Goal: Task Accomplishment & Management: Complete application form

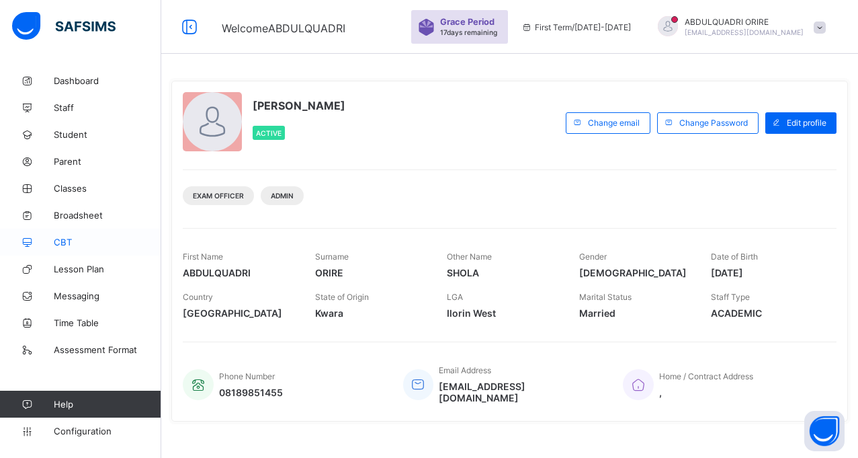
click at [67, 240] on span "CBT" at bounding box center [108, 242] width 108 height 11
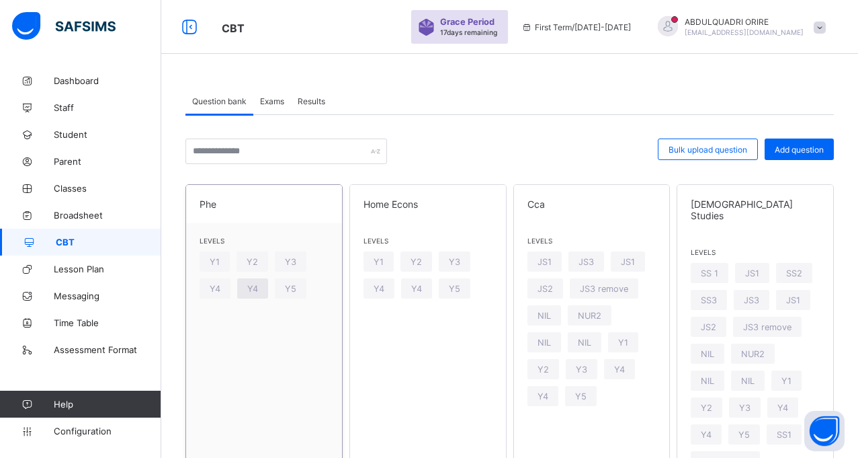
click at [245, 289] on div "Y4" at bounding box center [252, 288] width 31 height 20
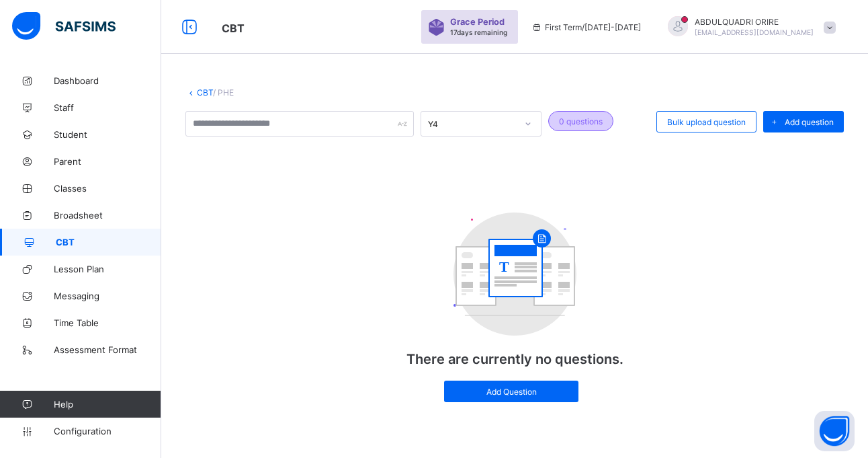
click at [600, 119] on span "0 questions" at bounding box center [581, 121] width 44 height 10
click at [589, 129] on div "0 questions" at bounding box center [580, 121] width 65 height 20
click at [509, 396] on span "Add Question" at bounding box center [511, 391] width 114 height 10
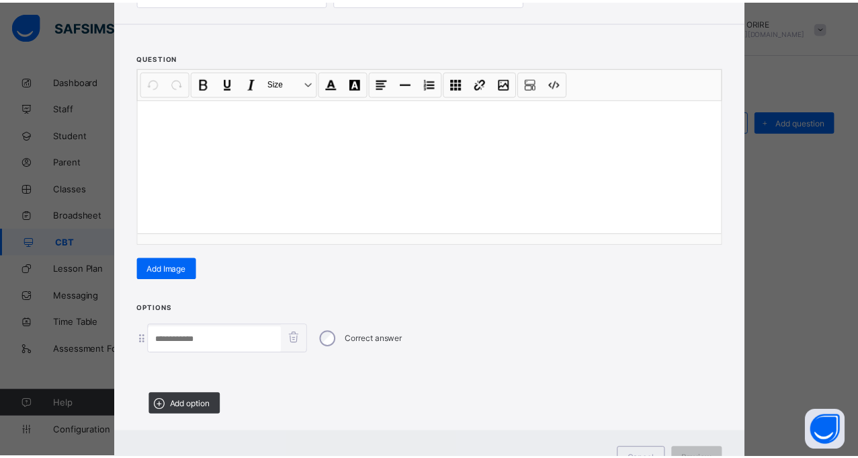
scroll to position [180, 0]
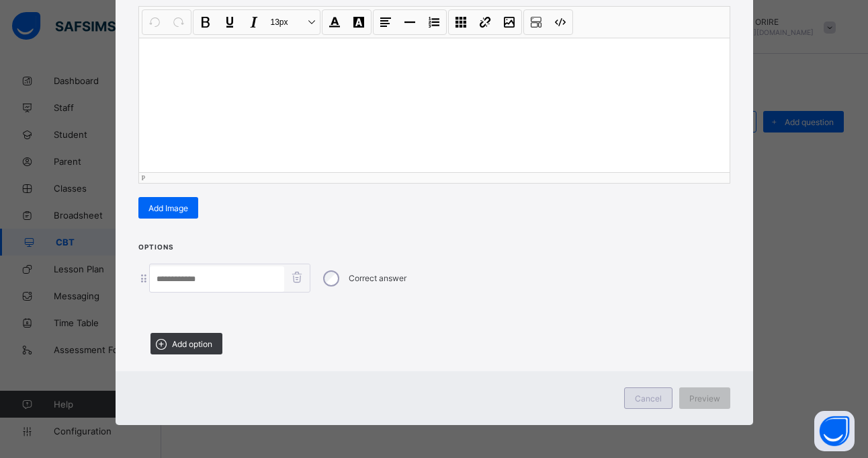
click at [655, 403] on div "Cancel" at bounding box center [648, 398] width 48 height 22
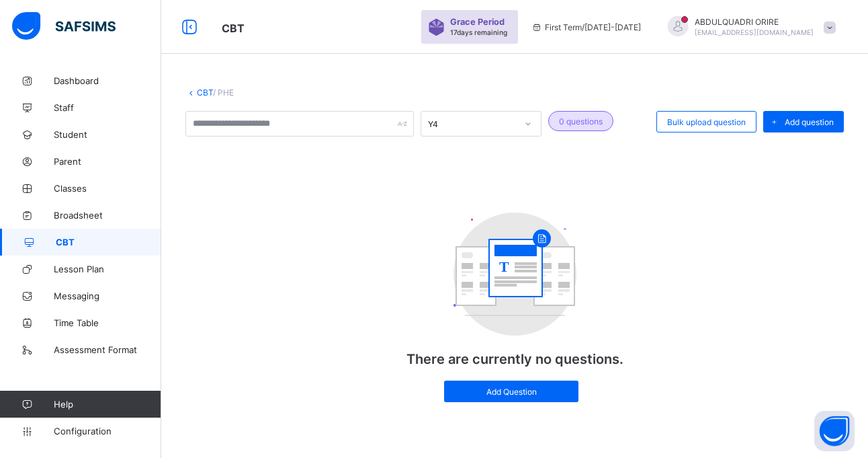
click at [199, 90] on link "CBT" at bounding box center [205, 92] width 16 height 10
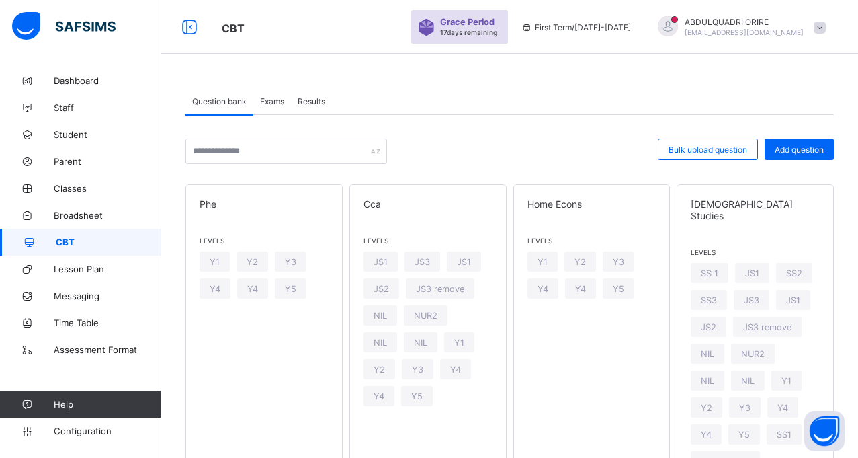
click at [269, 102] on span "Exams" at bounding box center [272, 101] width 24 height 10
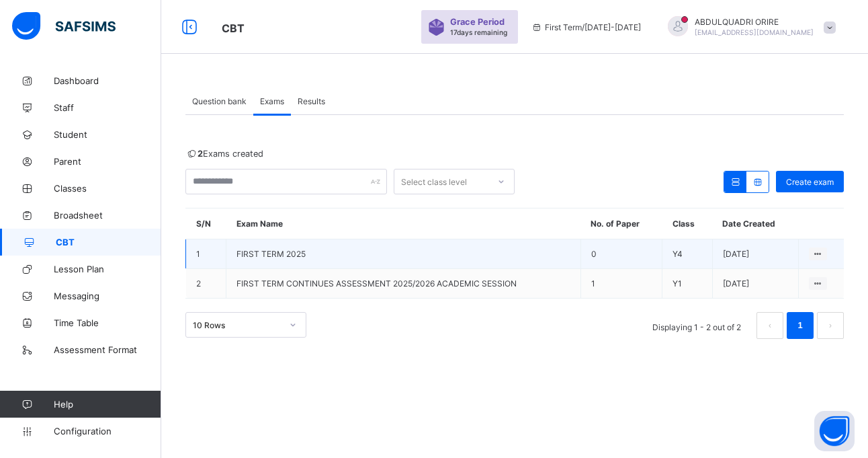
click at [586, 250] on td "0" at bounding box center [621, 254] width 81 height 30
click at [399, 248] on td "FIRST TERM 2025" at bounding box center [404, 254] width 355 height 30
click at [783, 280] on div "View all papers" at bounding box center [792, 279] width 57 height 13
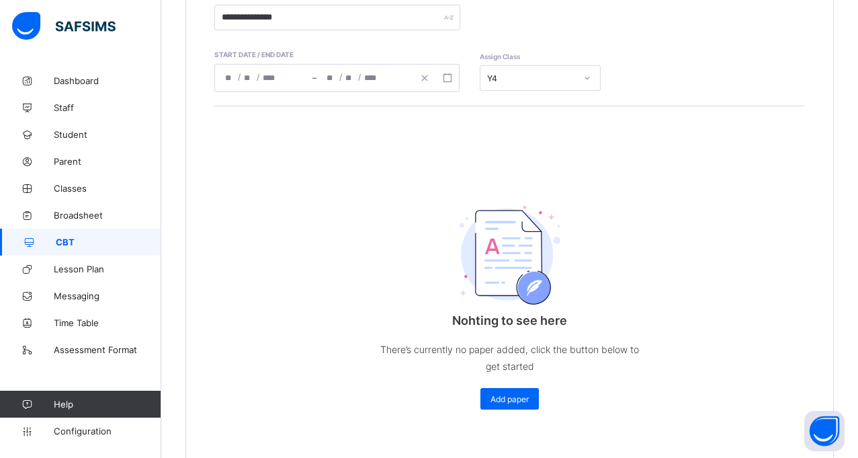
scroll to position [297, 0]
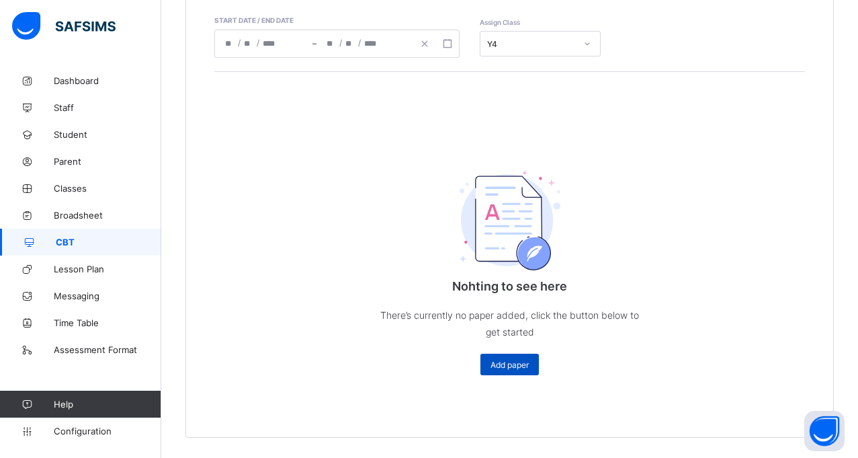
click at [501, 362] on span "Add paper" at bounding box center [510, 365] width 38 height 10
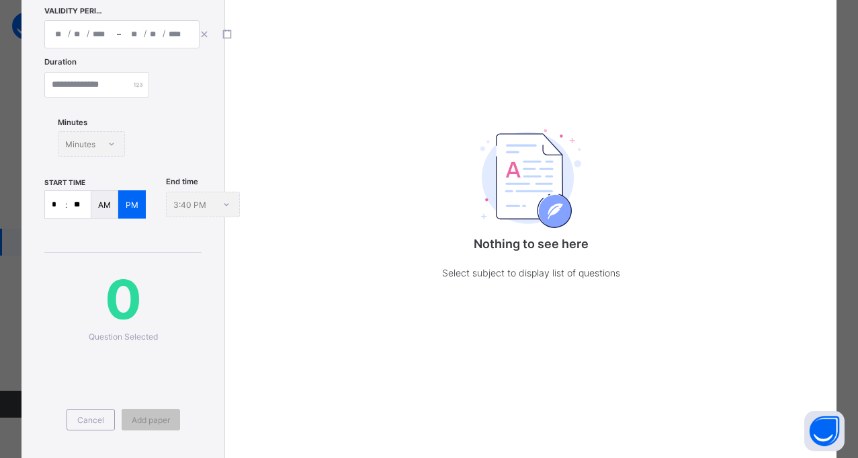
scroll to position [0, 0]
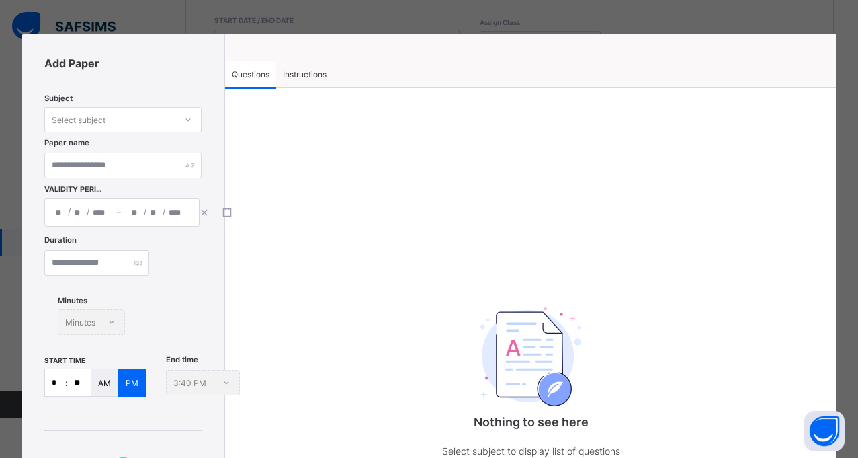
click at [309, 75] on span "Instructions" at bounding box center [305, 74] width 44 height 10
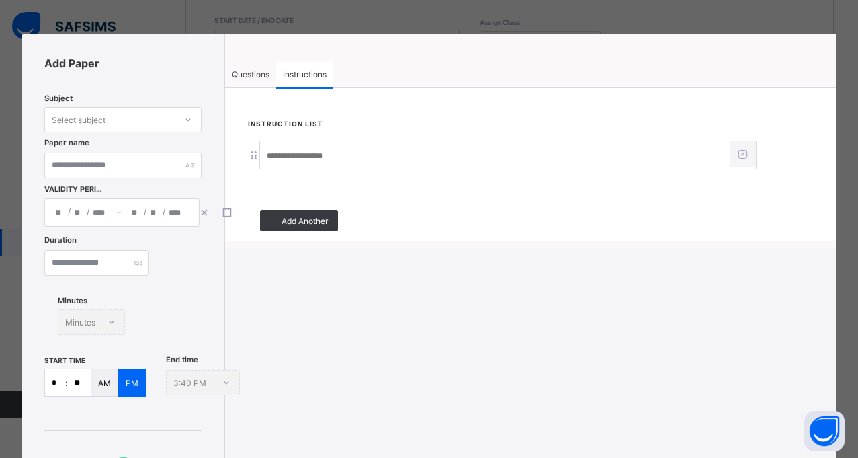
click at [306, 163] on input at bounding box center [495, 156] width 470 height 26
type input "**********"
click at [243, 77] on span "Questions" at bounding box center [251, 74] width 38 height 10
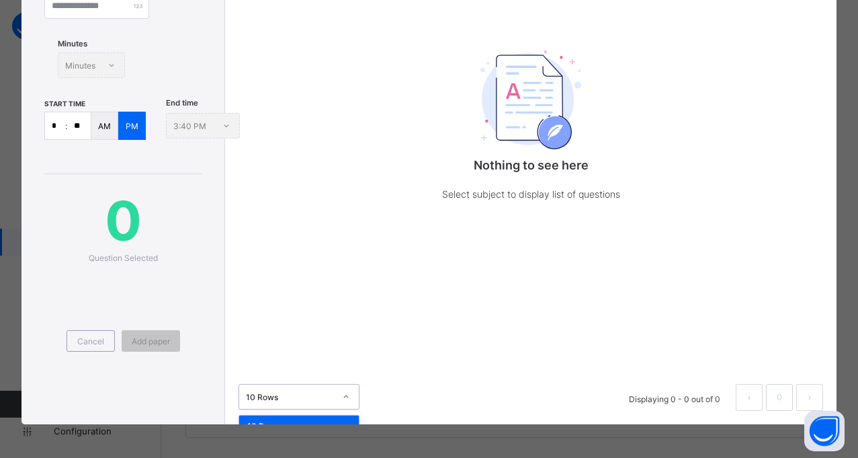
scroll to position [255, 0]
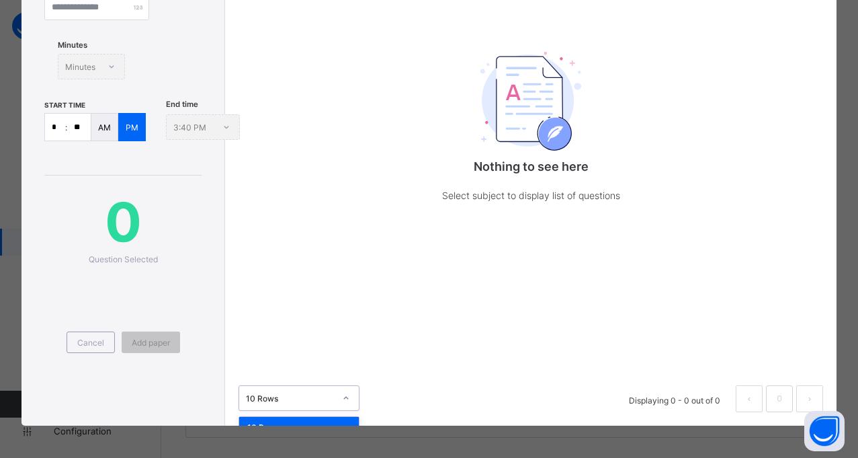
click at [350, 401] on div at bounding box center [346, 398] width 23 height 22
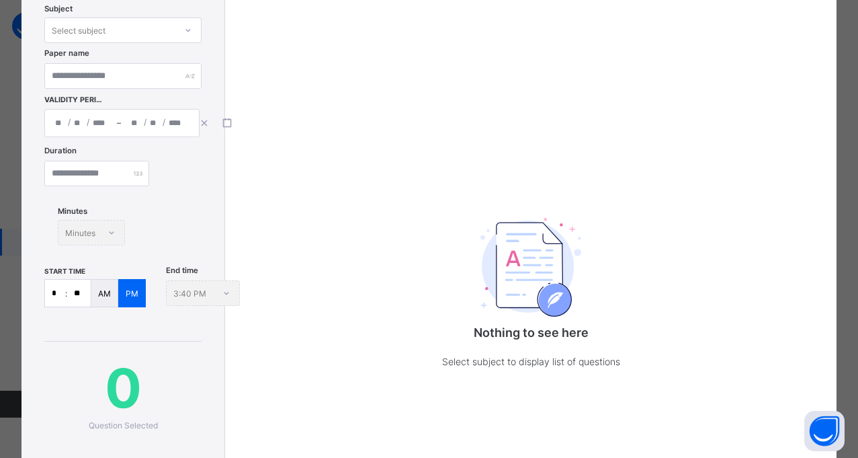
scroll to position [0, 0]
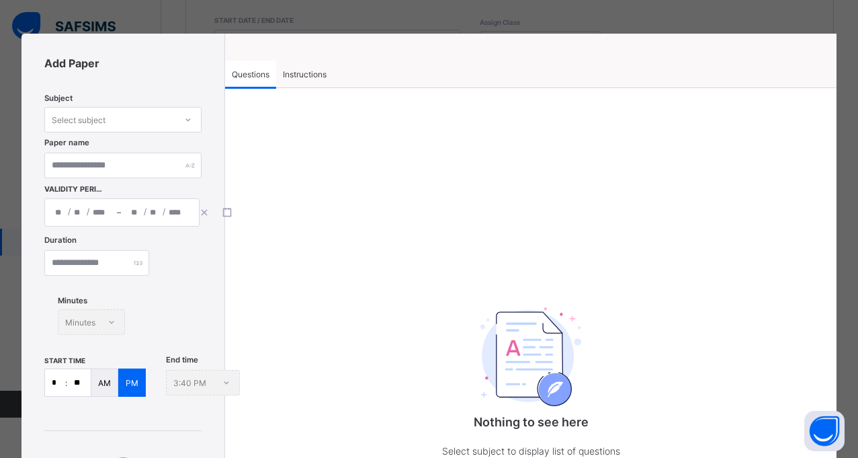
click at [555, 11] on div "**********" at bounding box center [429, 229] width 858 height 458
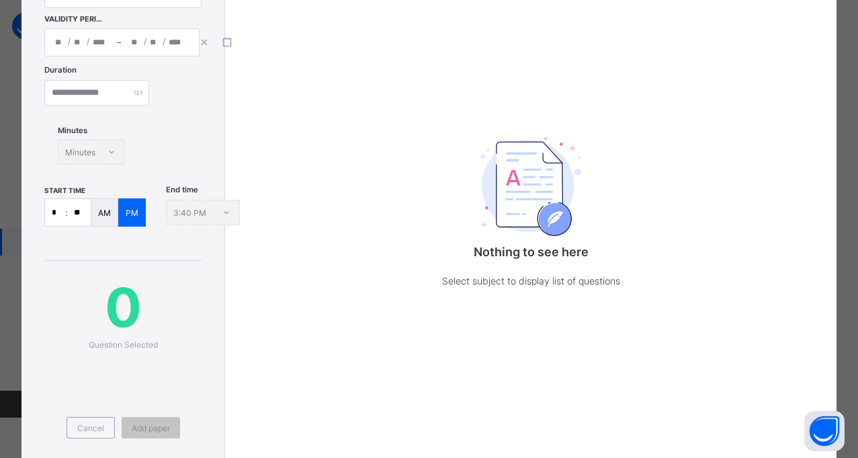
scroll to position [257, 0]
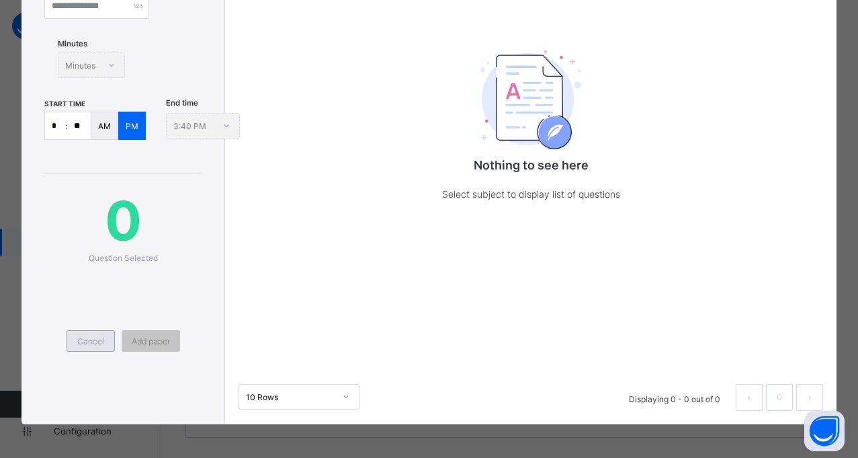
click at [95, 333] on div "Cancel" at bounding box center [91, 341] width 48 height 22
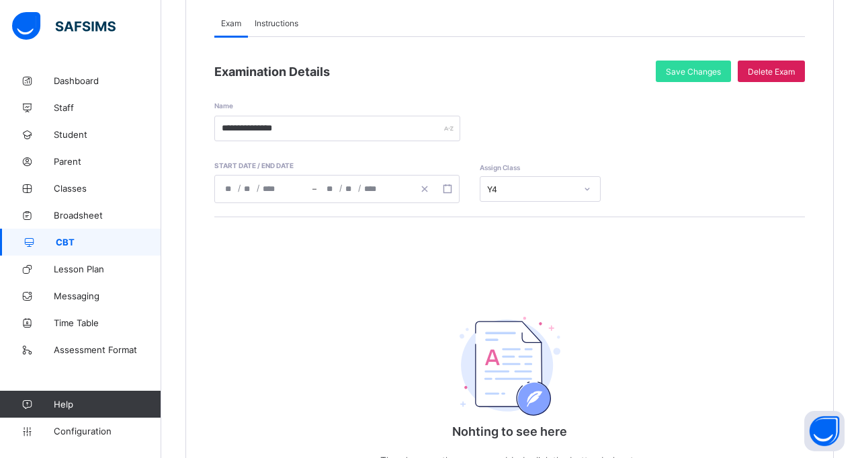
scroll to position [0, 0]
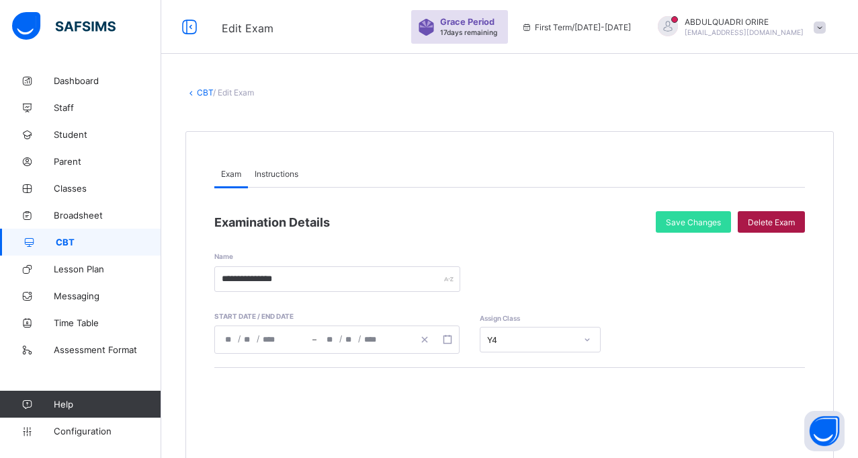
click at [787, 224] on span "Delete Exam" at bounding box center [771, 222] width 47 height 10
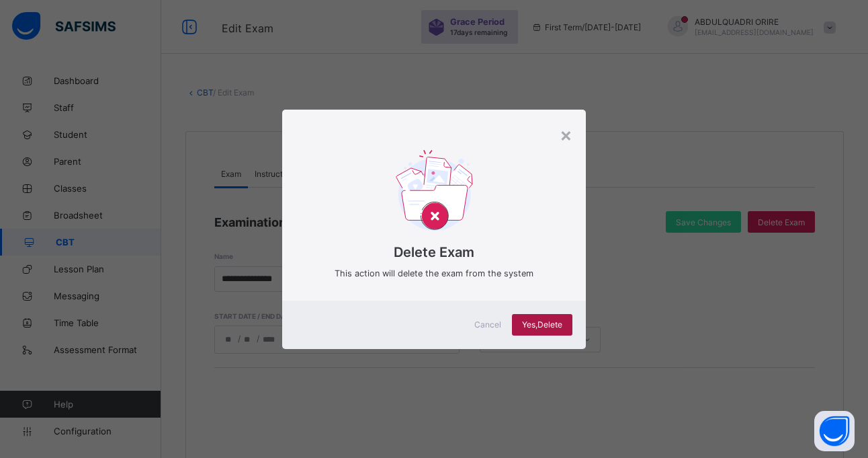
click at [557, 317] on div "Yes, Delete" at bounding box center [542, 325] width 60 height 22
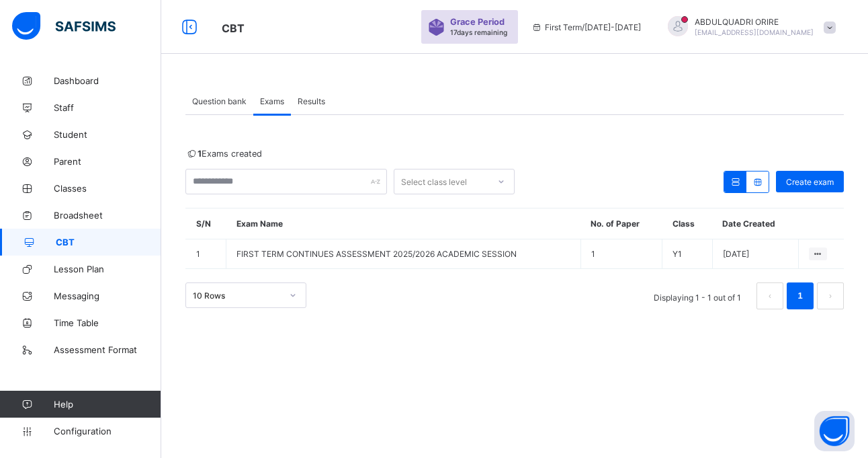
click at [214, 103] on span "Question bank" at bounding box center [219, 101] width 54 height 10
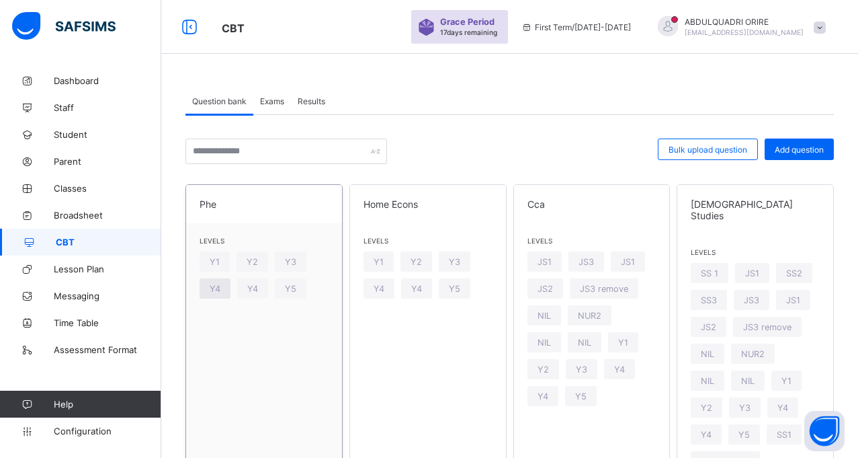
click at [214, 295] on div "Y4" at bounding box center [215, 288] width 31 height 20
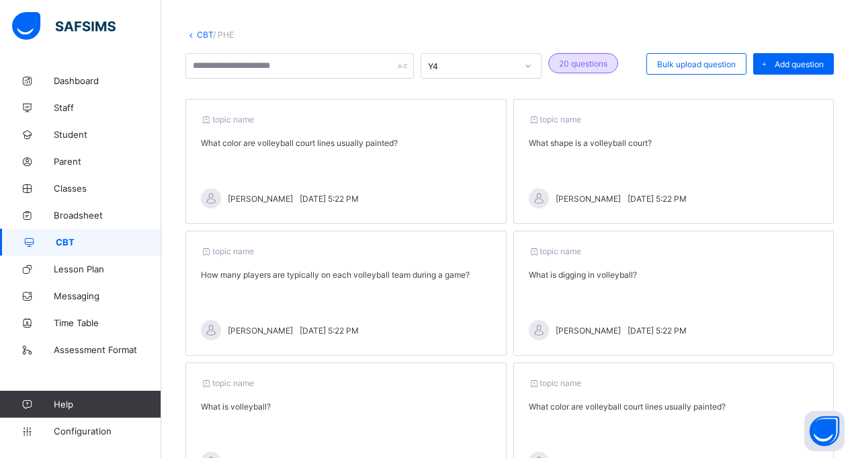
scroll to position [63, 0]
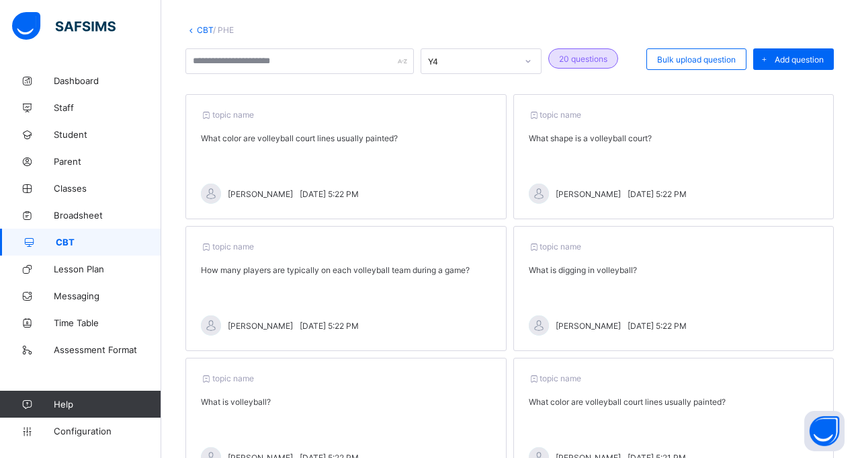
click at [253, 198] on span "[PERSON_NAME]" at bounding box center [260, 194] width 65 height 10
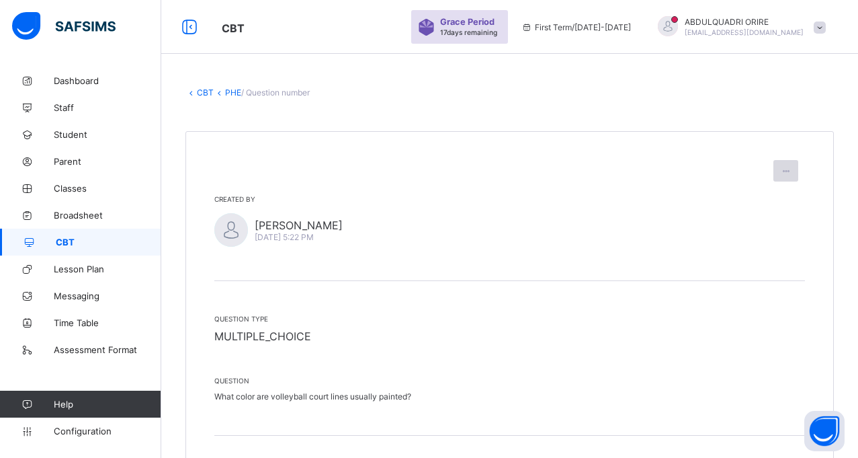
click at [792, 173] on icon at bounding box center [785, 171] width 11 height 10
click at [550, 197] on span "Created by" at bounding box center [509, 199] width 591 height 8
click at [230, 95] on link "PHE" at bounding box center [233, 92] width 16 height 10
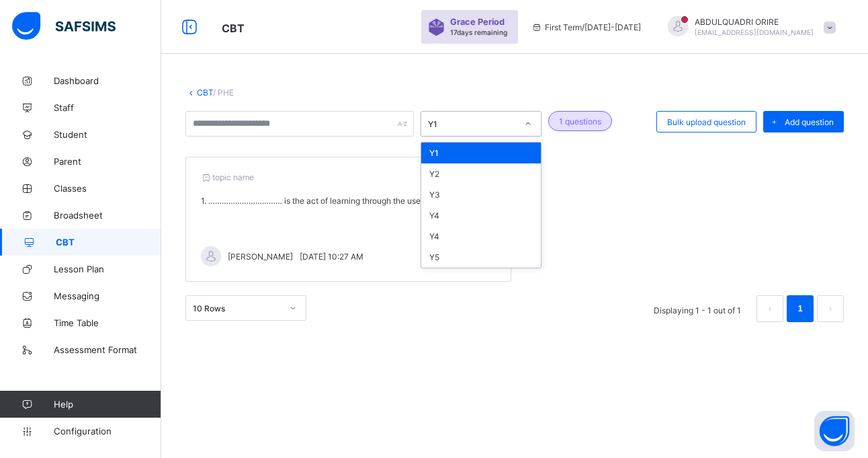
click at [528, 118] on icon at bounding box center [528, 123] width 8 height 13
click at [434, 216] on div "Y4" at bounding box center [481, 215] width 120 height 21
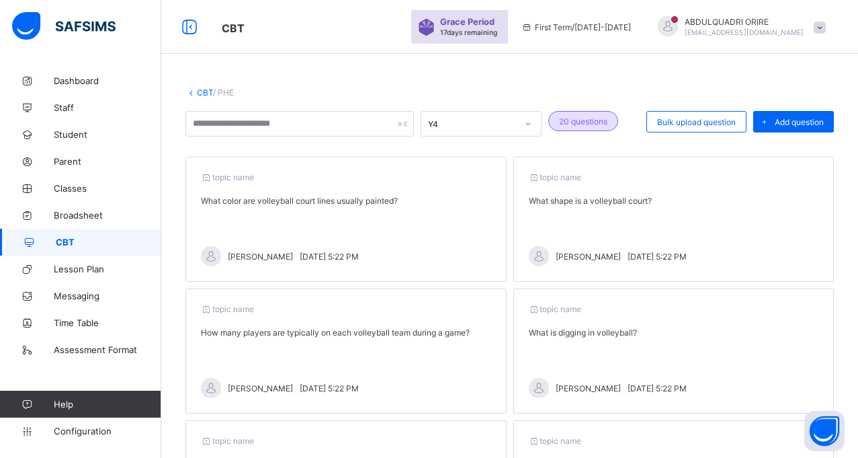
click at [218, 175] on span "topic name" at bounding box center [227, 177] width 53 height 10
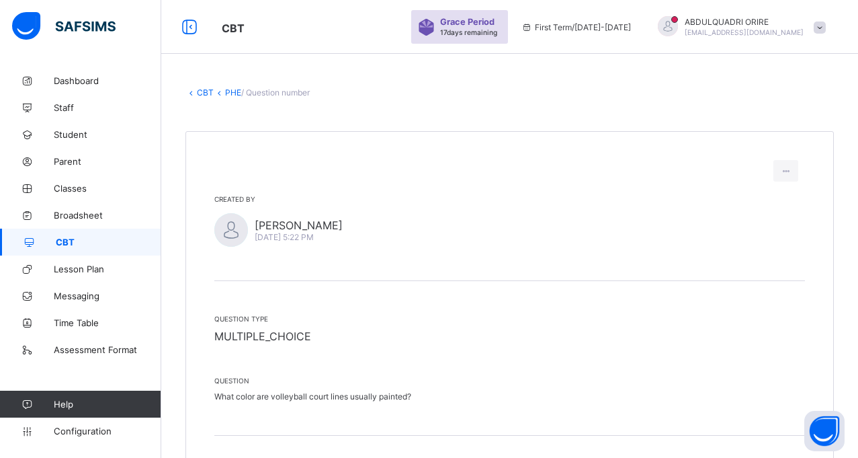
click at [226, 228] on div at bounding box center [231, 230] width 34 height 34
click at [229, 95] on link "PHE" at bounding box center [233, 92] width 16 height 10
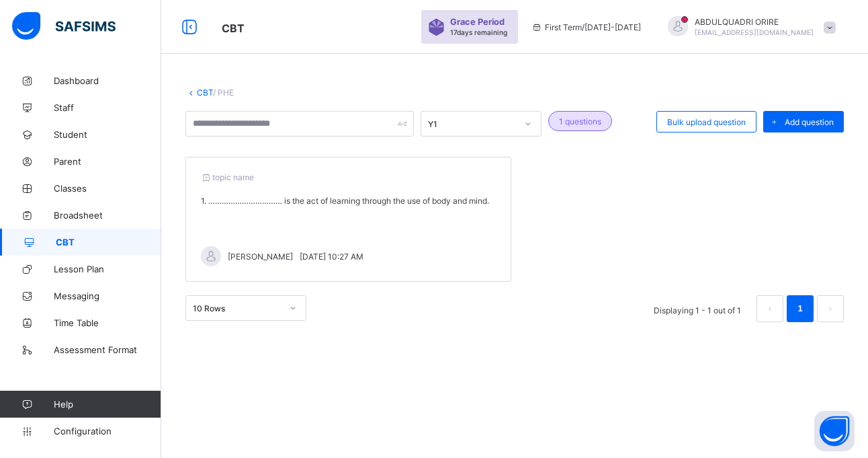
click at [534, 117] on div at bounding box center [528, 124] width 23 height 22
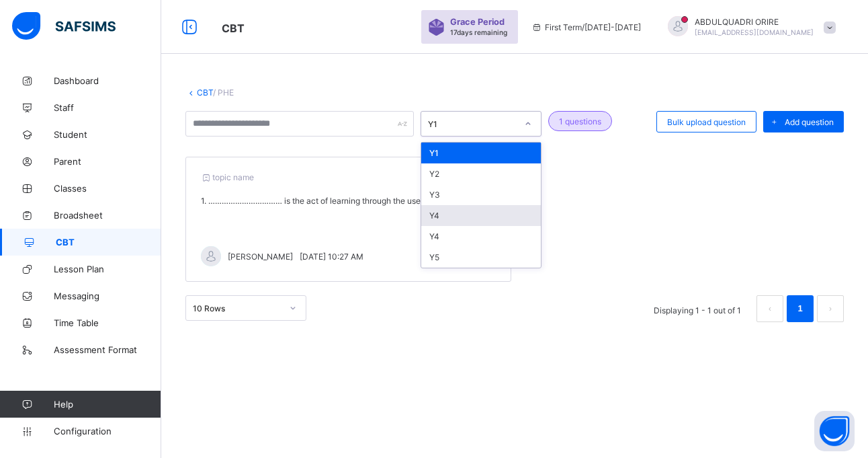
click at [436, 214] on div "Y4" at bounding box center [481, 215] width 120 height 21
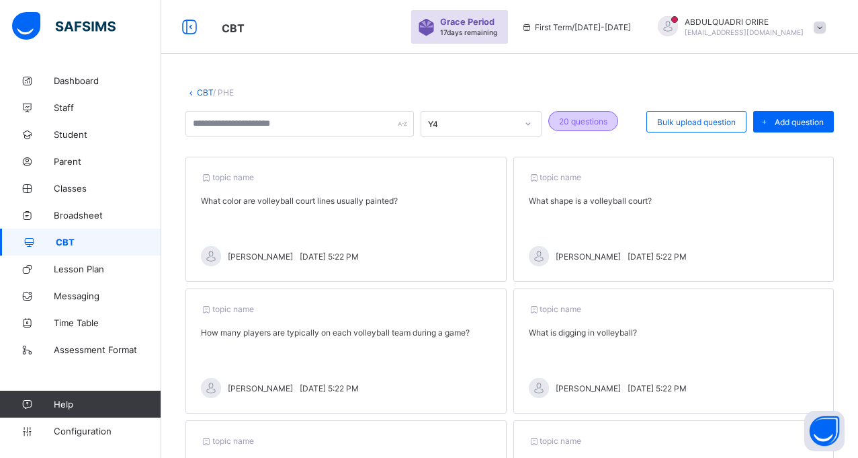
click at [575, 123] on span "20 questions" at bounding box center [583, 121] width 48 height 10
click at [603, 128] on div "20 questions" at bounding box center [583, 121] width 70 height 20
click at [120, 241] on span "CBT" at bounding box center [109, 242] width 106 height 11
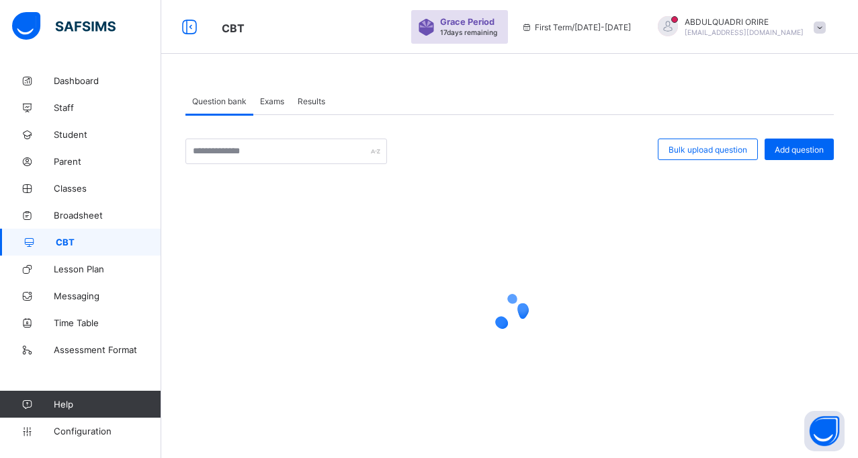
click at [279, 99] on span "Exams" at bounding box center [272, 101] width 24 height 10
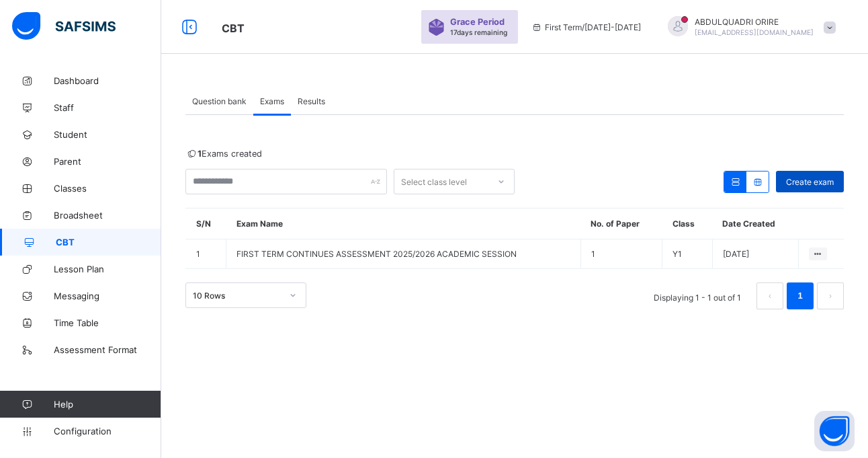
click at [807, 175] on div "Create exam" at bounding box center [810, 182] width 68 height 22
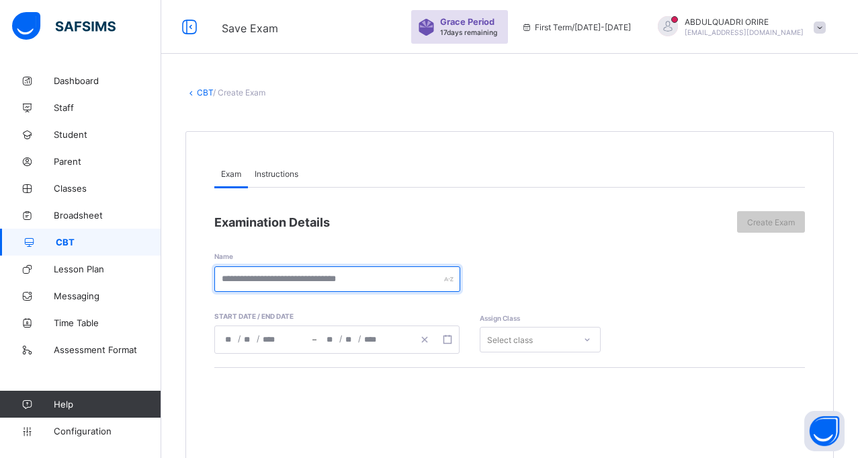
click at [330, 276] on input "text" at bounding box center [337, 279] width 246 height 26
type input "**********"
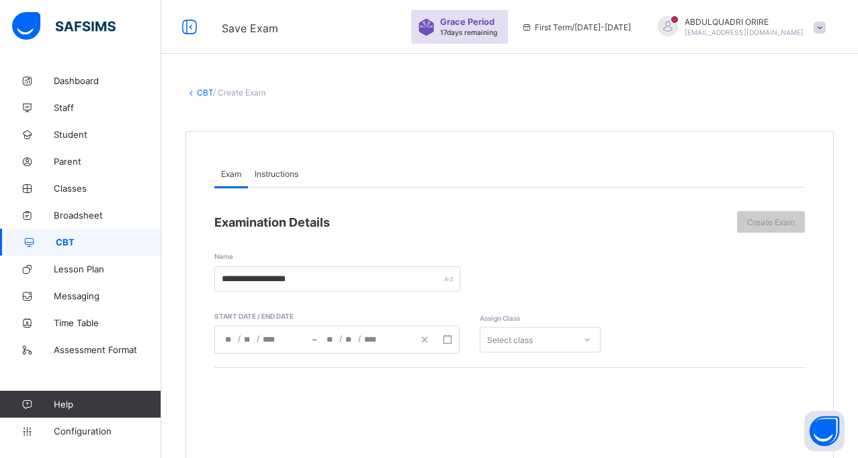
click at [269, 173] on span "Instructions" at bounding box center [277, 174] width 44 height 10
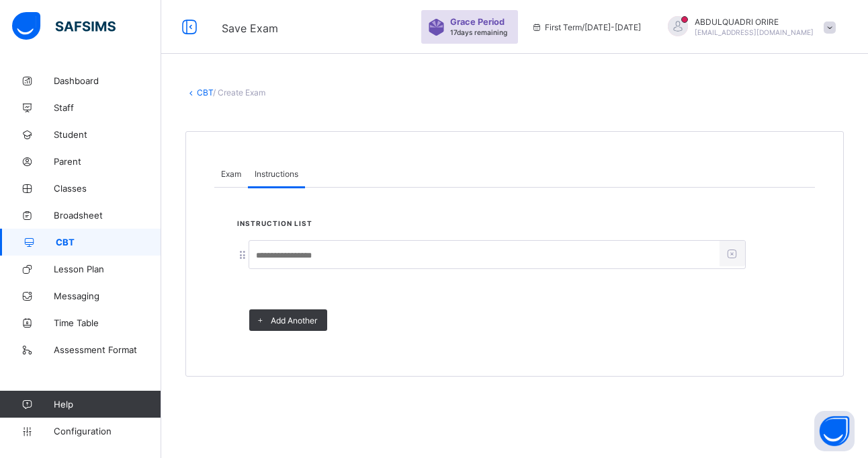
click at [296, 255] on input at bounding box center [484, 256] width 470 height 26
type input "**********"
click at [233, 169] on span "Exam" at bounding box center [231, 174] width 20 height 10
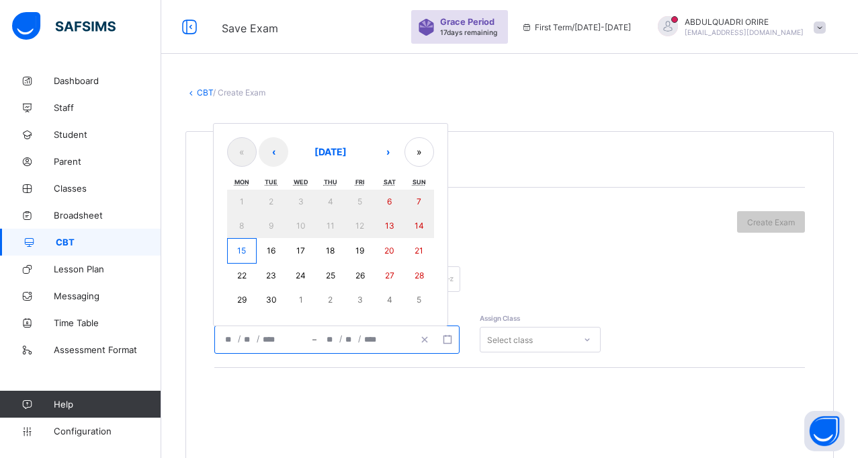
click at [374, 336] on input "number" at bounding box center [371, 339] width 15 height 27
click at [243, 246] on abbr "15" at bounding box center [241, 250] width 9 height 10
click at [269, 248] on abbr "16" at bounding box center [271, 250] width 9 height 10
type input "**********"
type input "*"
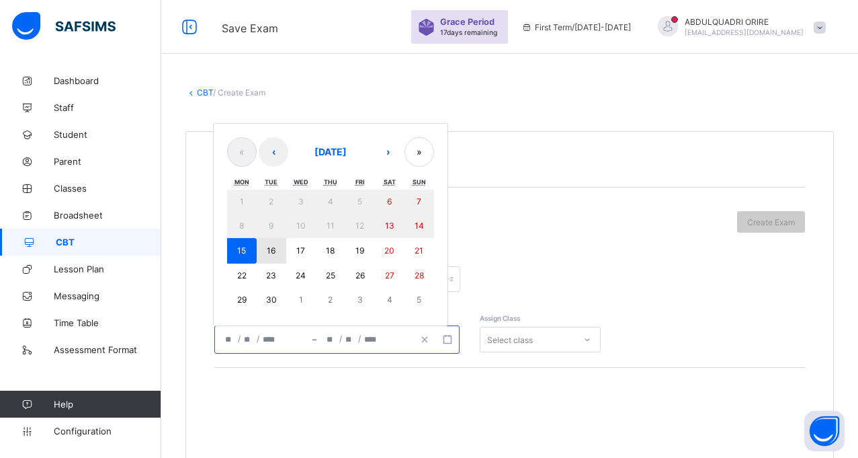
type input "**"
type input "****"
type input "**********"
type input "*"
type input "**"
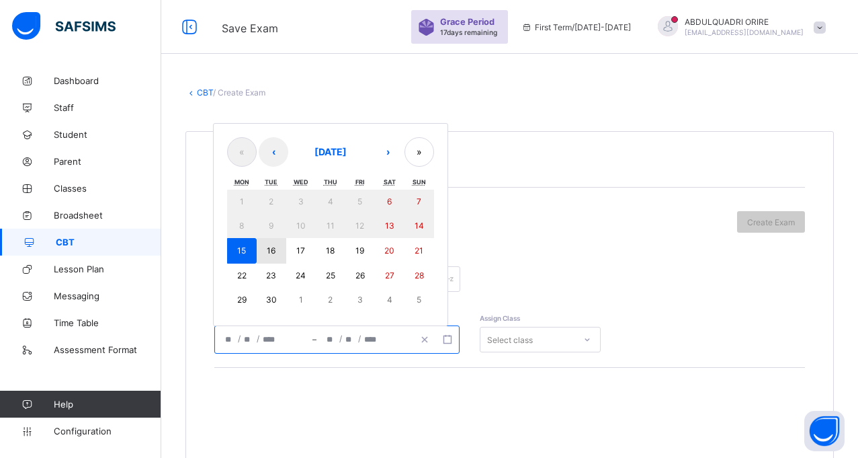
type input "****"
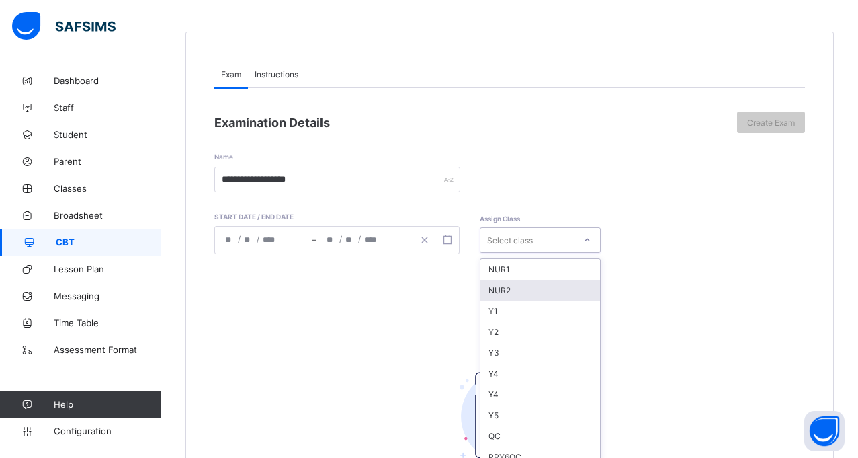
click at [589, 253] on div "option NUR2 focused, 2 of 58. 58 results available. Use Up and Down to choose o…" at bounding box center [540, 240] width 121 height 26
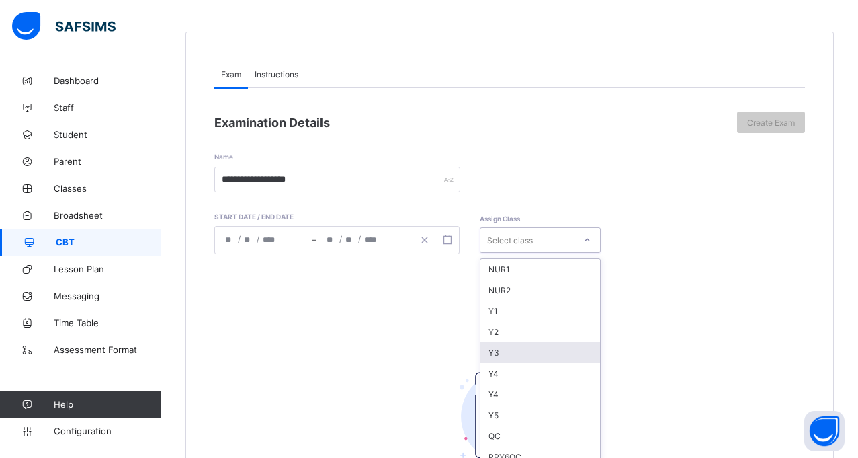
scroll to position [108, 0]
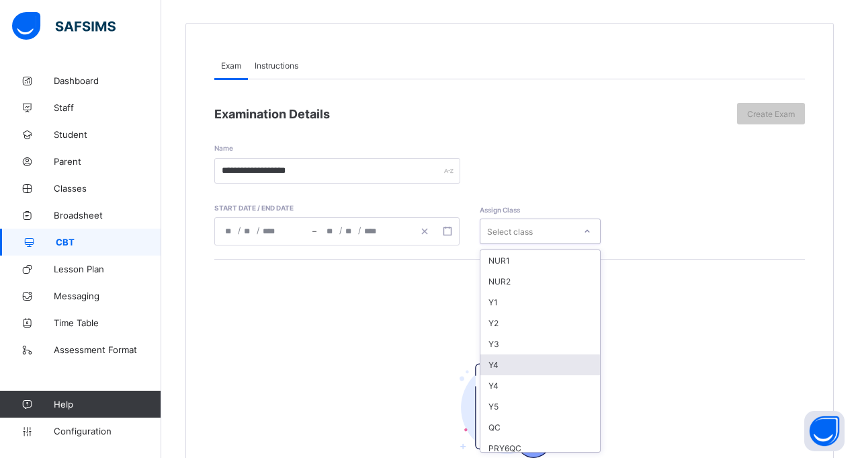
click at [518, 363] on div "Y4" at bounding box center [541, 364] width 120 height 21
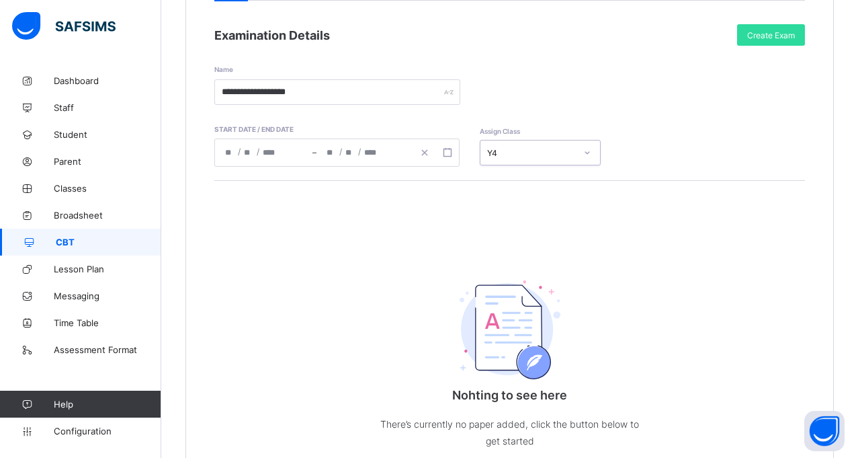
scroll to position [297, 0]
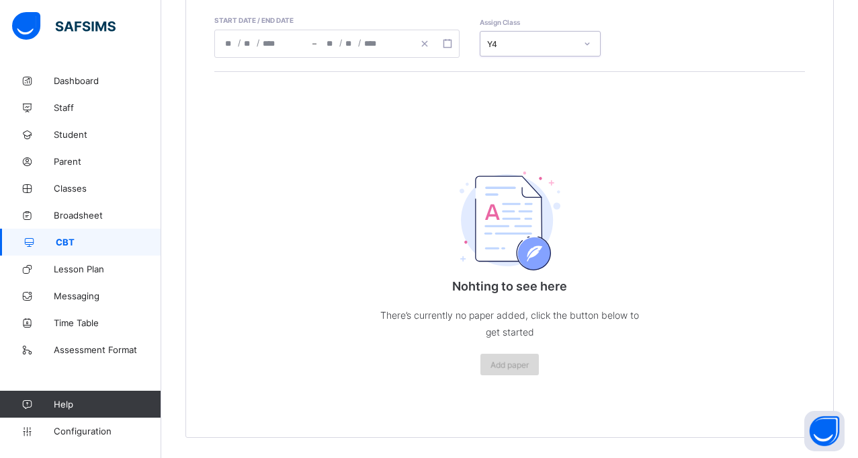
click at [503, 364] on span "Add paper" at bounding box center [510, 365] width 38 height 10
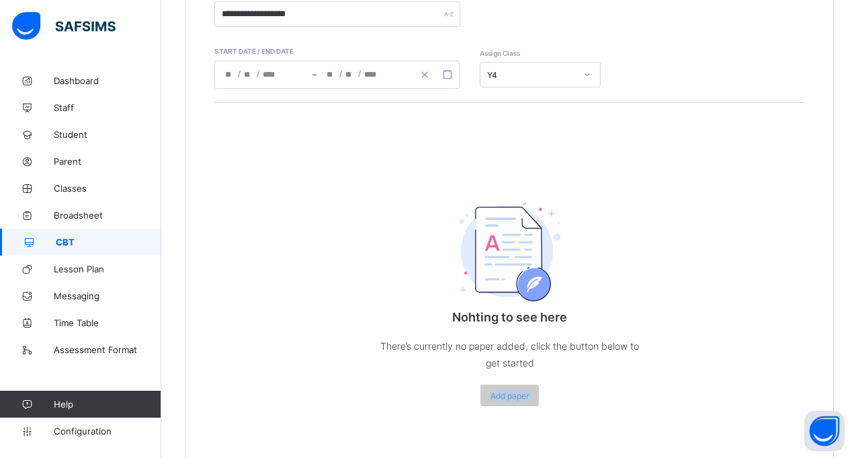
scroll to position [265, 0]
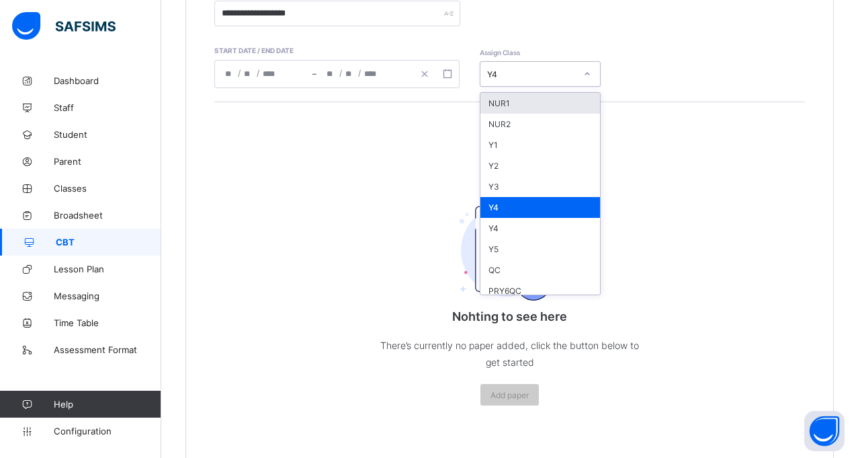
click at [585, 75] on icon at bounding box center [587, 73] width 8 height 13
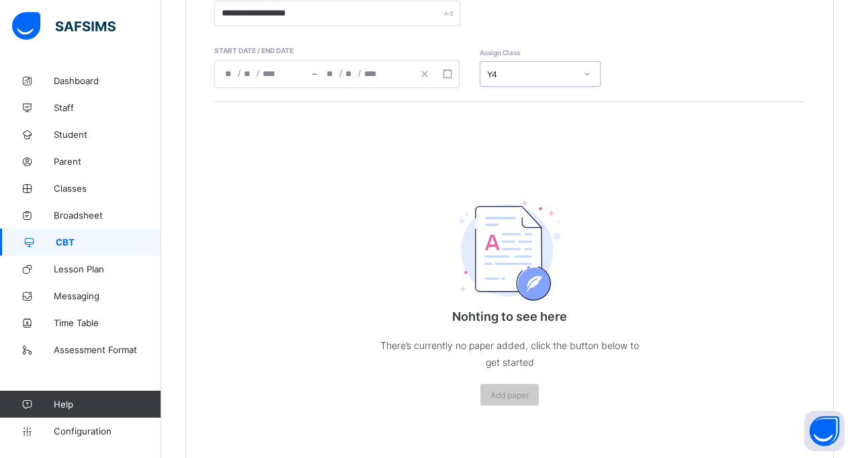
click at [585, 75] on icon at bounding box center [587, 73] width 8 height 13
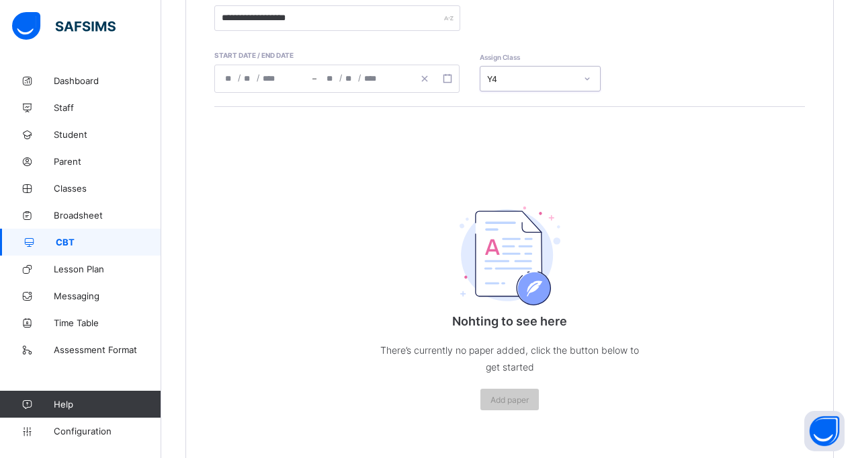
scroll to position [297, 0]
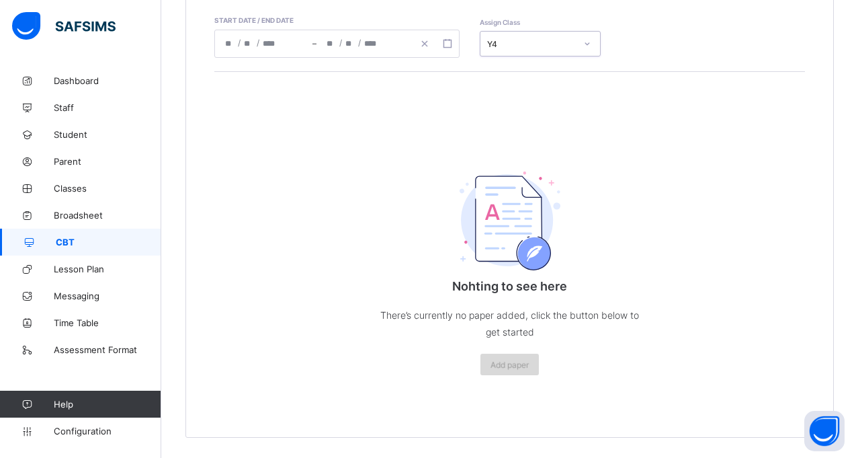
click at [511, 372] on div "Add paper" at bounding box center [510, 365] width 58 height 22
